Goal: Information Seeking & Learning: Learn about a topic

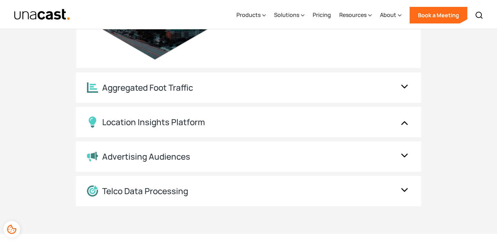
scroll to position [1362, 0]
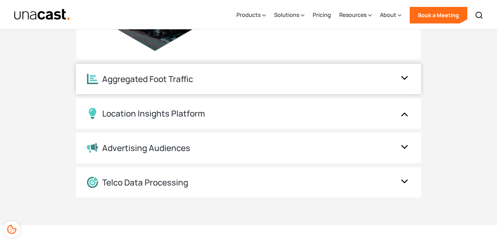
click at [341, 84] on div "Aggregated Foot Traffic" at bounding box center [242, 79] width 310 height 11
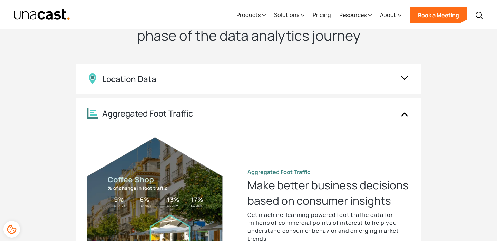
scroll to position [1153, 0]
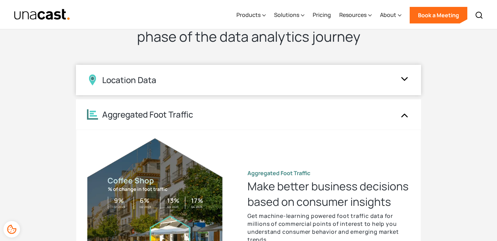
click at [350, 84] on div "Location Data" at bounding box center [242, 80] width 310 height 11
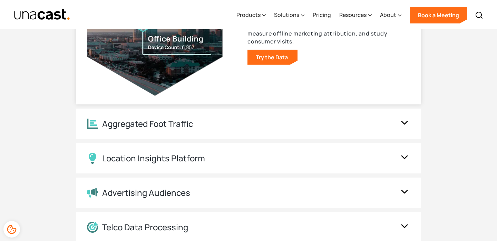
scroll to position [1317, 0]
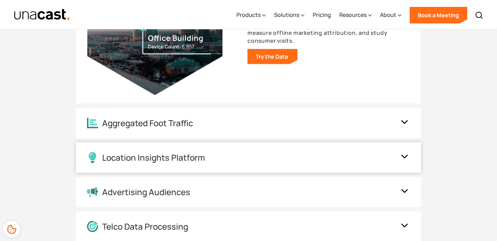
click at [319, 154] on div "Location Insights Platform" at bounding box center [242, 157] width 310 height 11
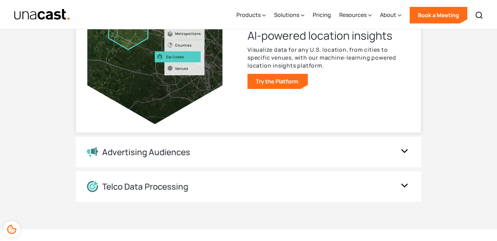
scroll to position [1360, 0]
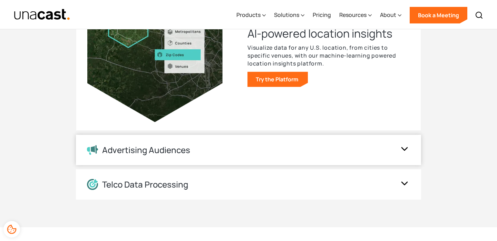
click at [317, 158] on div "Advertising Audiences" at bounding box center [248, 150] width 345 height 30
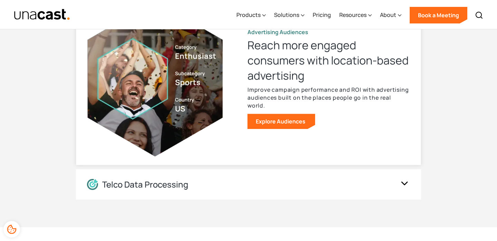
scroll to position [1374, 0]
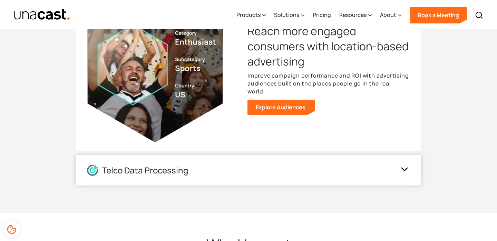
click at [312, 178] on div "Telco Data Processing" at bounding box center [248, 170] width 345 height 30
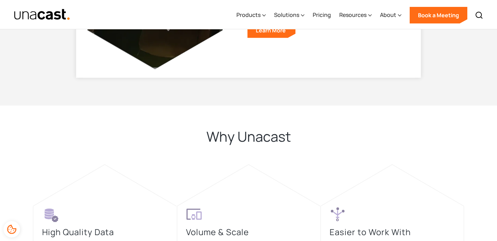
scroll to position [1584, 0]
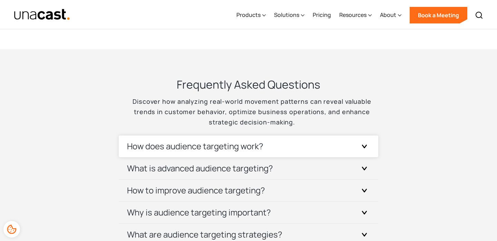
click at [321, 146] on div "How does audience targeting work?" at bounding box center [248, 147] width 243 height 22
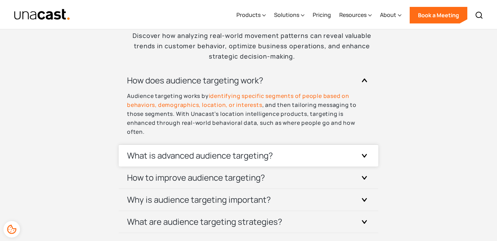
click at [322, 152] on div "What is advanced audience targeting?" at bounding box center [248, 156] width 243 height 22
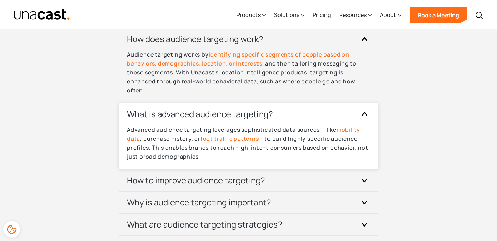
scroll to position [2195, 0]
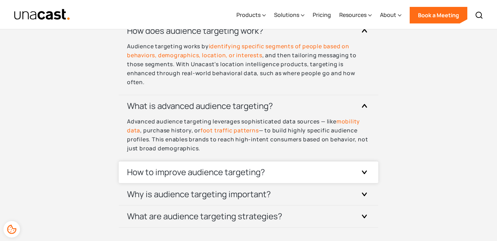
click at [317, 174] on div "How to improve audience targeting?" at bounding box center [248, 173] width 243 height 22
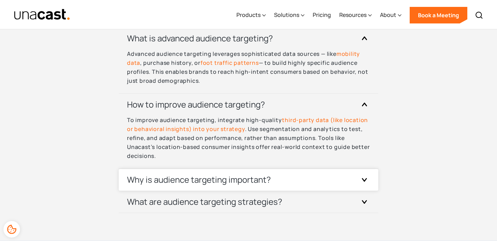
click at [316, 177] on div "Why is audience targeting important?" at bounding box center [248, 180] width 243 height 22
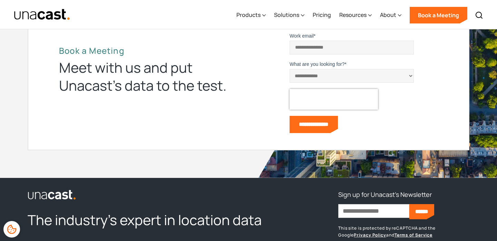
scroll to position [2719, 0]
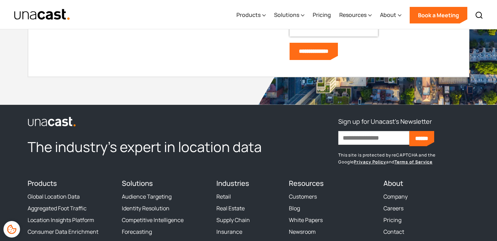
scroll to position [2802, 0]
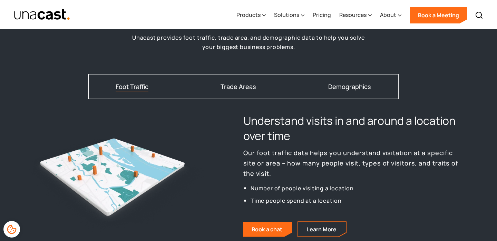
scroll to position [896, 0]
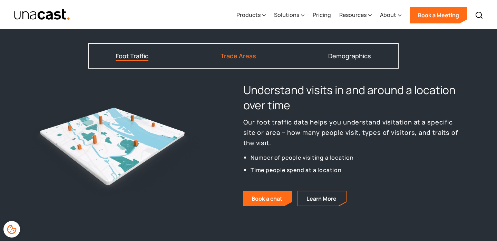
click at [240, 58] on div "Trade Areas" at bounding box center [239, 56] width 36 height 6
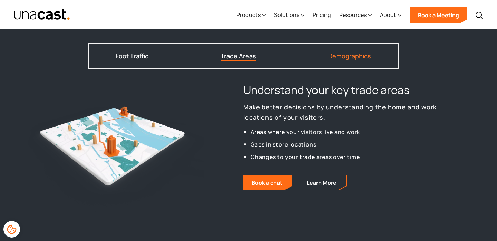
click at [332, 56] on div "Demographics" at bounding box center [350, 56] width 43 height 6
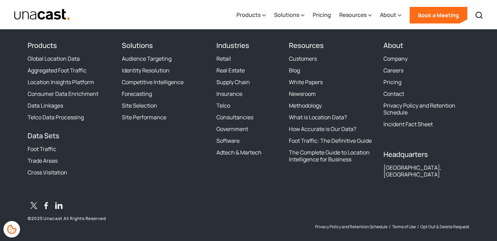
scroll to position [1939, 0]
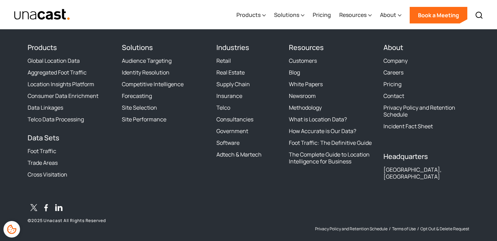
scroll to position [1183, 0]
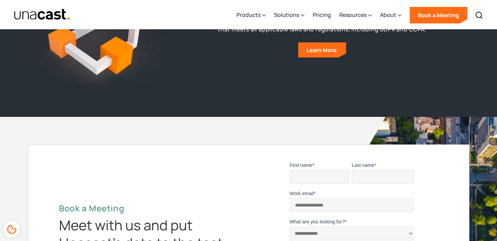
scroll to position [3093, 0]
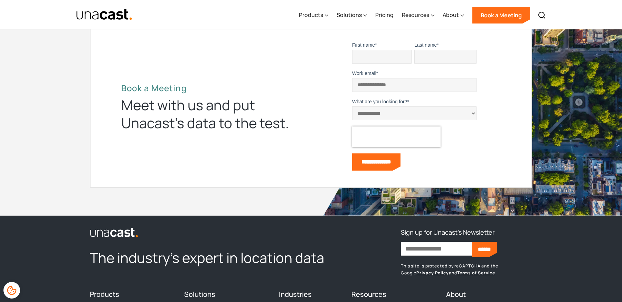
scroll to position [2808, 0]
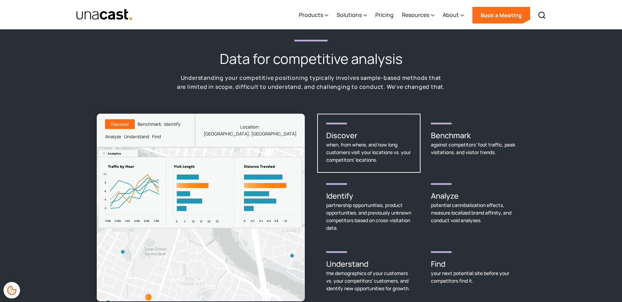
scroll to position [927, 0]
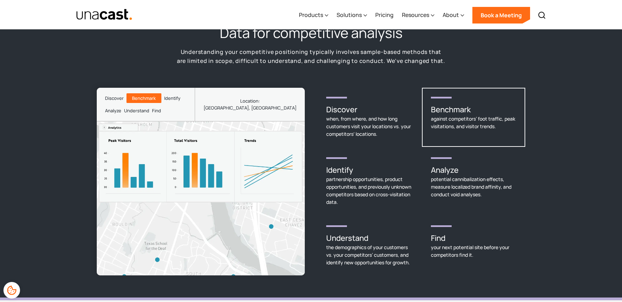
click at [472, 115] on div "against competitors’ foot traffic, peak visitations, and visitor trends." at bounding box center [473, 122] width 85 height 15
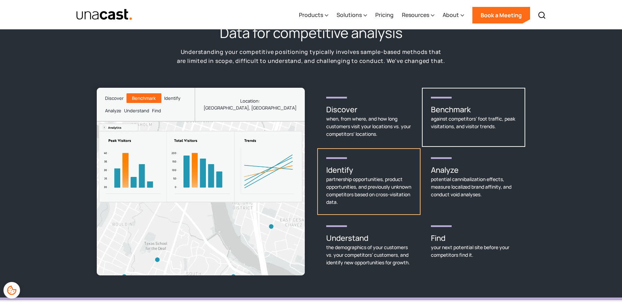
click at [355, 177] on div "partnership opportunities, product opportunities, and previously unknown compet…" at bounding box center [368, 190] width 85 height 30
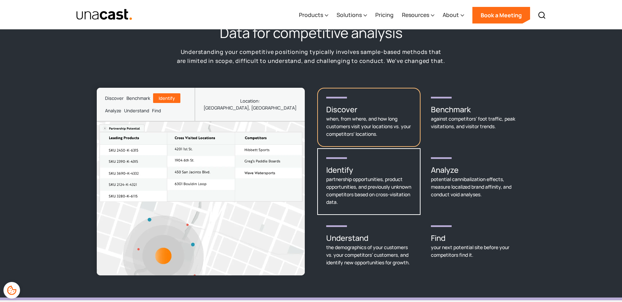
click at [358, 115] on div "when, from where, and how long customers visit your locations vs. your competit…" at bounding box center [368, 126] width 85 height 23
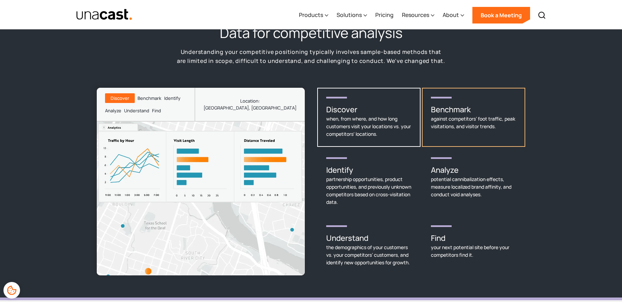
click at [485, 115] on div "against competitors’ foot traffic, peak visitations, and visitor trends." at bounding box center [473, 122] width 85 height 15
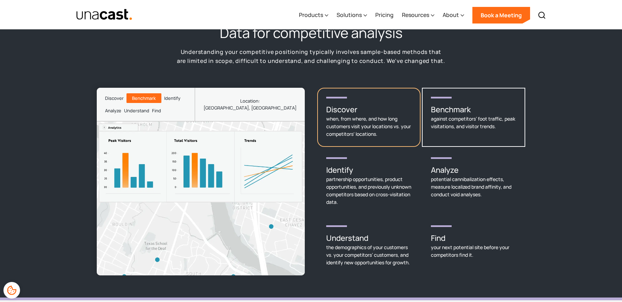
click at [383, 115] on div "when, from where, and how long customers visit your locations vs. your competit…" at bounding box center [368, 126] width 85 height 23
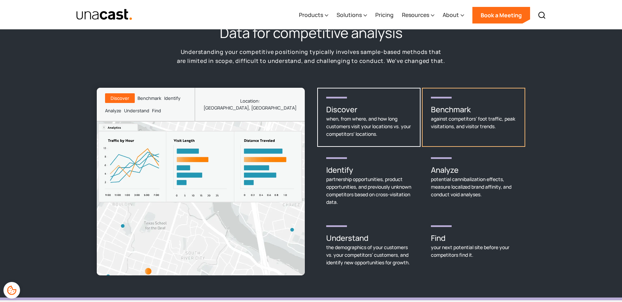
click at [458, 115] on div "against competitors’ foot traffic, peak visitations, and visitor trends." at bounding box center [473, 122] width 85 height 15
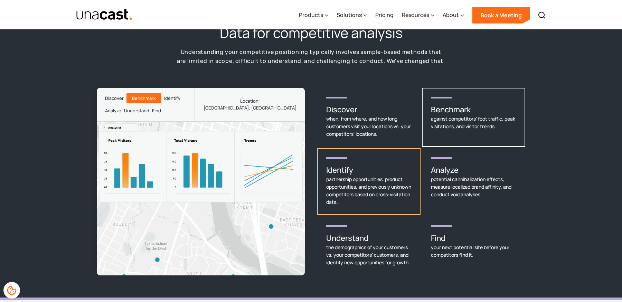
click at [362, 164] on h3 "Identify" at bounding box center [368, 169] width 85 height 11
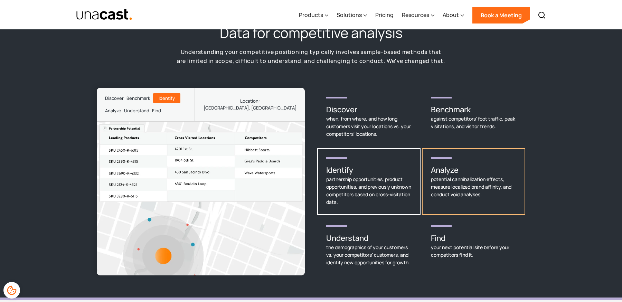
click at [510, 181] on div "potential cannibalization effects, measure localized brand affinity, and conduc…" at bounding box center [473, 186] width 85 height 23
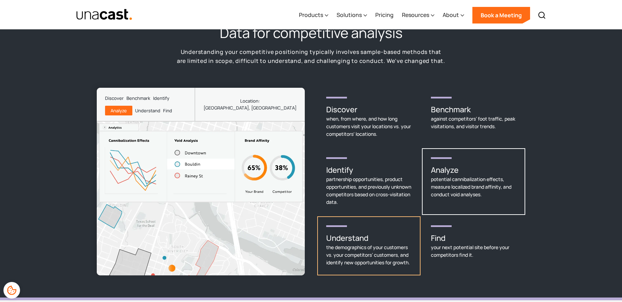
click at [372, 244] on div "the demographics of your customers vs. your competitors’ customers, and identif…" at bounding box center [368, 255] width 85 height 23
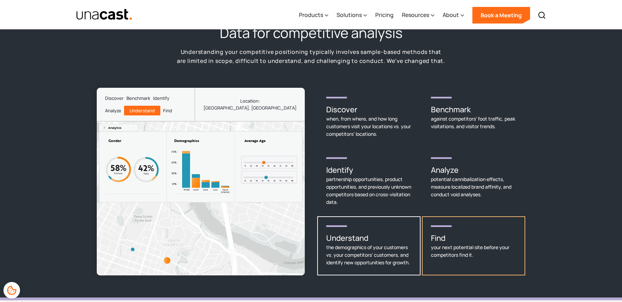
click at [460, 244] on div "your next potential site before your competitors find it." at bounding box center [473, 251] width 85 height 15
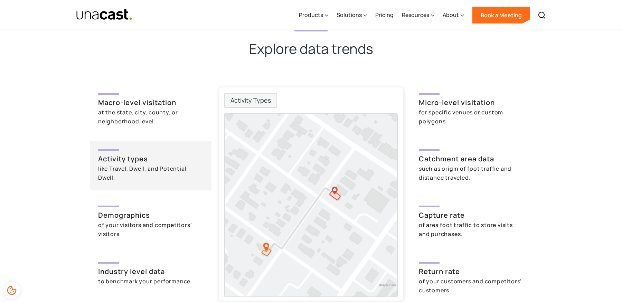
scroll to position [1592, 0]
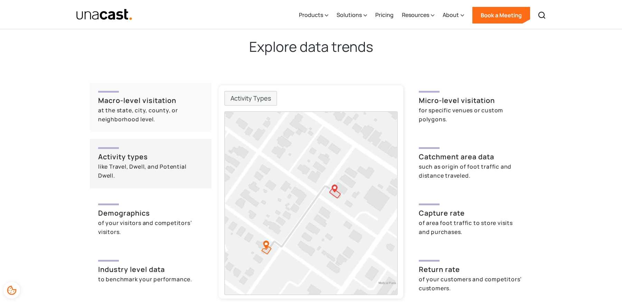
click at [155, 95] on h3 "Macro-level visitation" at bounding box center [150, 100] width 105 height 10
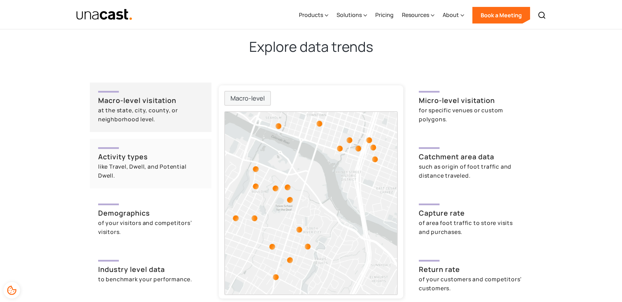
click at [149, 152] on h3 "Activity types" at bounding box center [150, 157] width 105 height 10
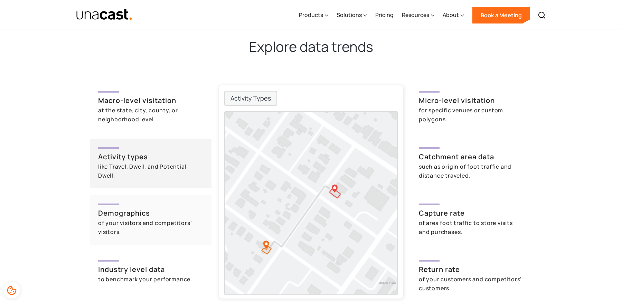
click at [145, 218] on div "of your visitors and competitors’ visitors." at bounding box center [150, 227] width 105 height 18
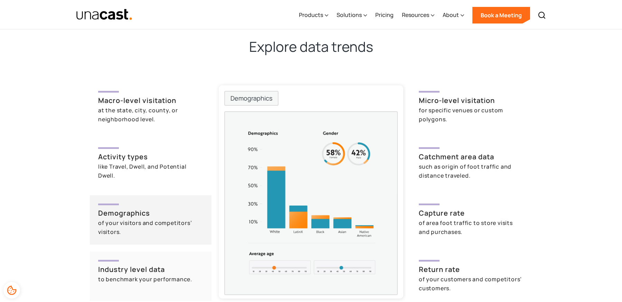
click at [147, 264] on h3 "Industry level data" at bounding box center [150, 269] width 105 height 10
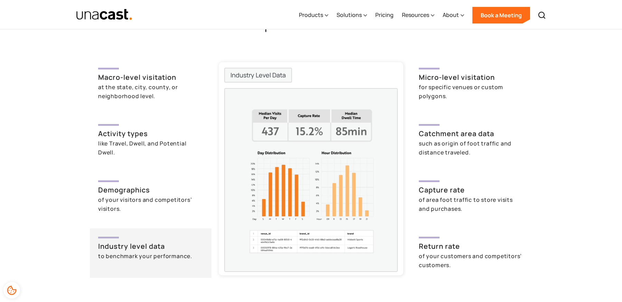
scroll to position [1617, 0]
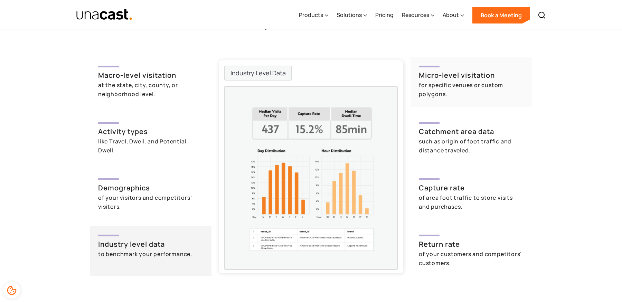
click at [477, 80] on div "for specific venues or custom polygons." at bounding box center [471, 89] width 105 height 18
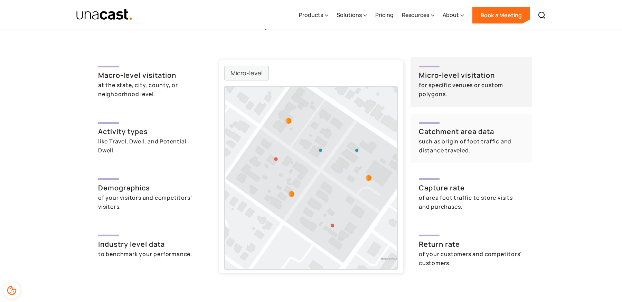
click at [492, 141] on div "such as origin of foot traffic and distance traveled." at bounding box center [471, 146] width 105 height 18
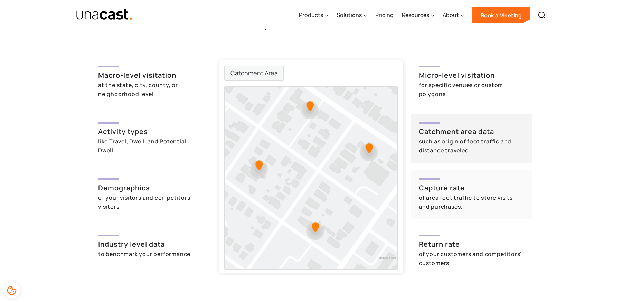
click at [488, 183] on h3 "Capture rate" at bounding box center [471, 188] width 105 height 10
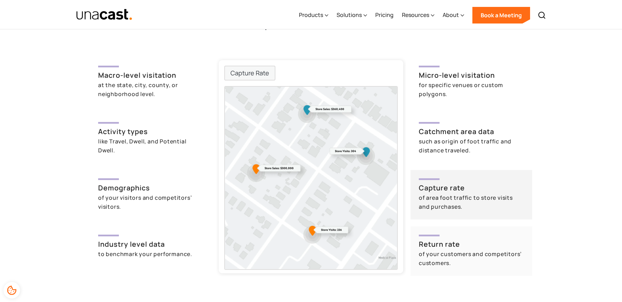
click at [490, 249] on div "of your customers and competitors’ customers." at bounding box center [471, 258] width 105 height 18
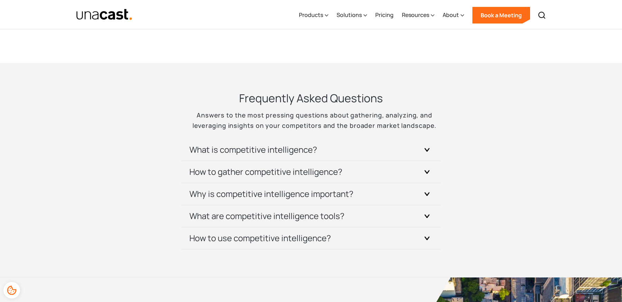
scroll to position [2586, 0]
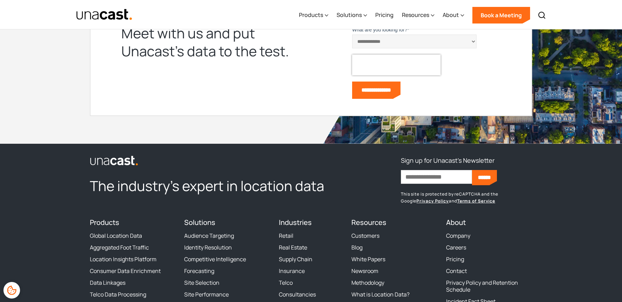
scroll to position [1183, 0]
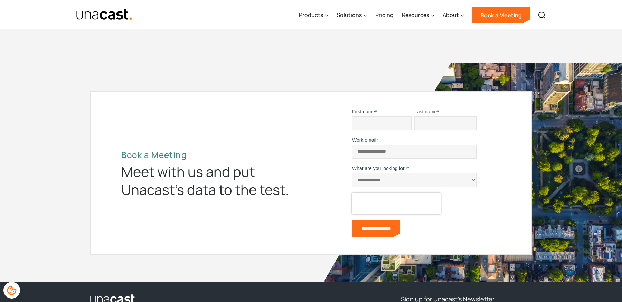
scroll to position [2275, 0]
